Goal: Task Accomplishment & Management: Manage account settings

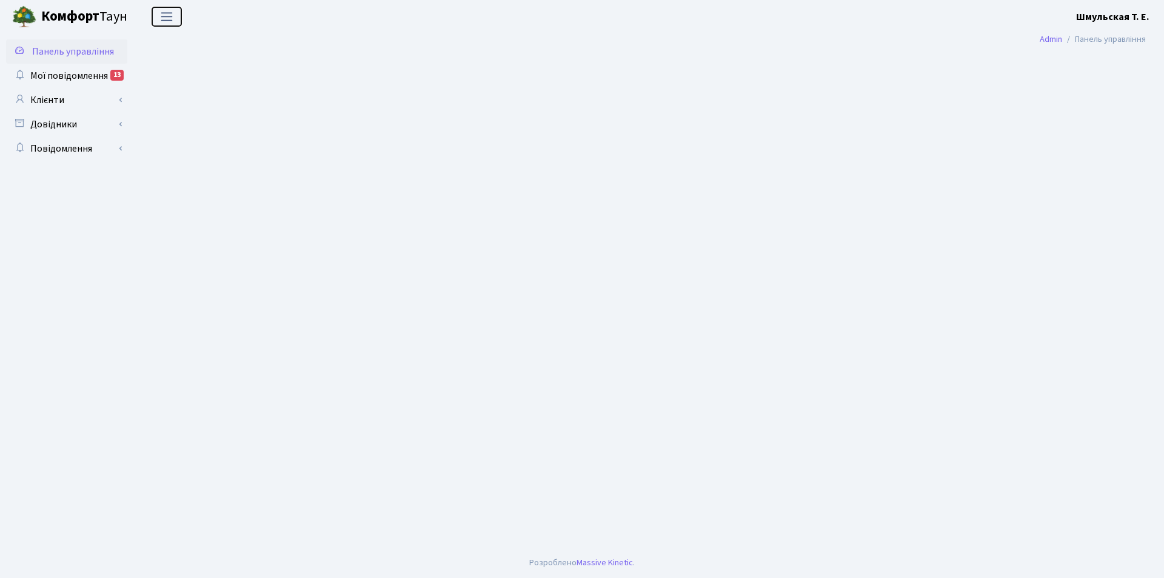
click at [170, 20] on span "Переключити навігацію" at bounding box center [167, 17] width 18 height 14
drag, startPoint x: 1146, startPoint y: 0, endPoint x: 571, endPoint y: 65, distance: 579.7
click at [708, 88] on main "Admin Панель управління" at bounding box center [650, 290] width 1028 height 514
click at [66, 144] on link "Повідомлення" at bounding box center [66, 148] width 121 height 24
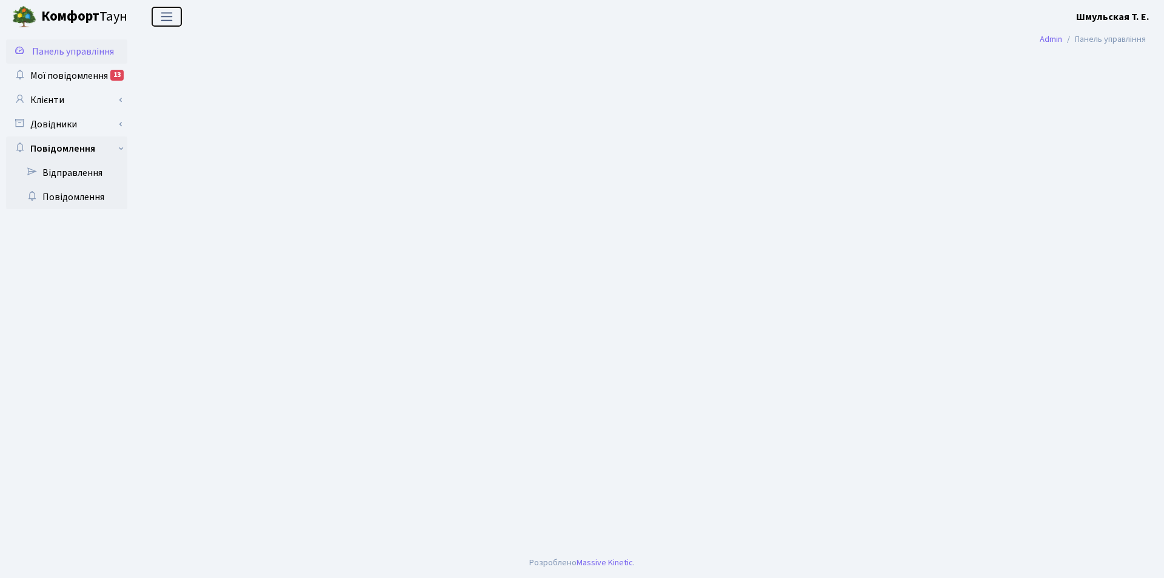
click at [170, 21] on span "Переключити навігацію" at bounding box center [167, 17] width 18 height 14
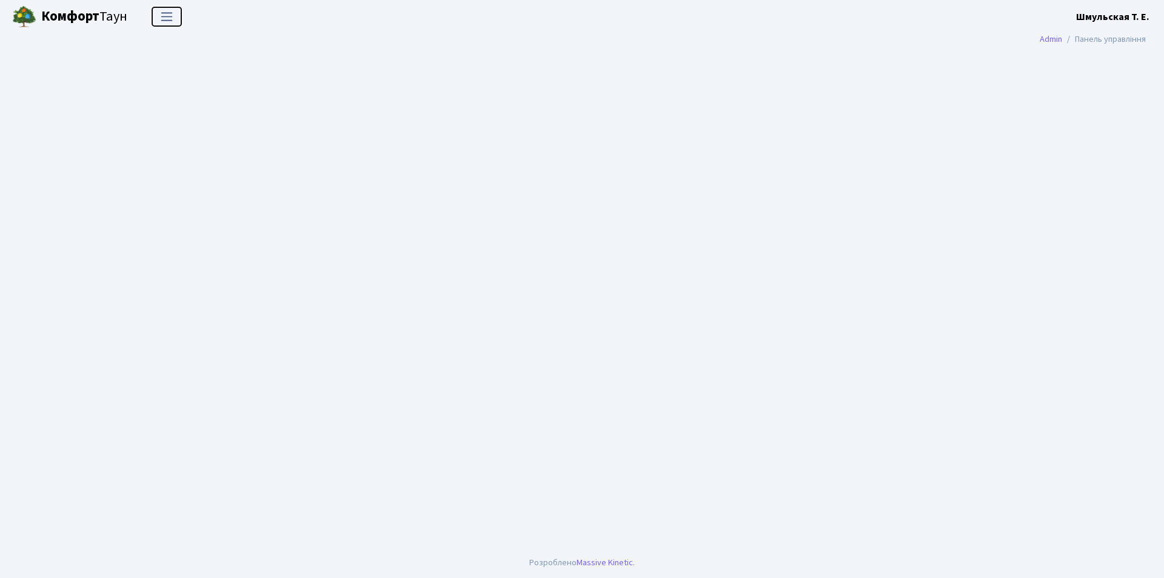
click at [170, 21] on span "Переключити навігацію" at bounding box center [167, 17] width 18 height 14
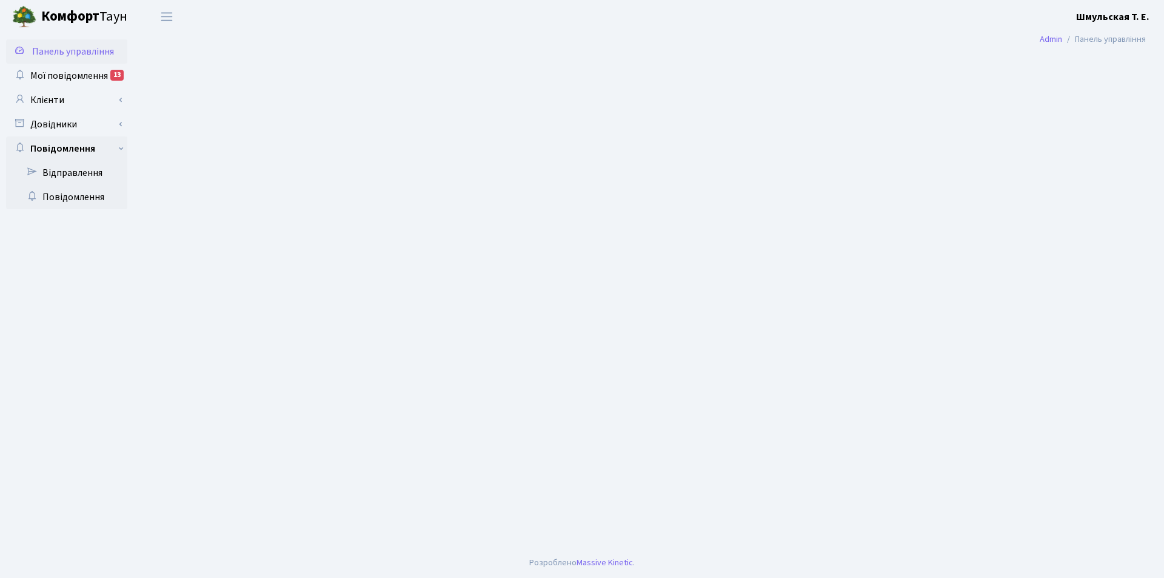
click at [32, 18] on img at bounding box center [24, 17] width 24 height 24
click at [1051, 41] on link "Admin" at bounding box center [1051, 39] width 22 height 13
click at [1145, 16] on b "Шмульская Т. Е." at bounding box center [1112, 16] width 73 height 13
click at [1069, 63] on link "Вийти" at bounding box center [1088, 66] width 121 height 19
